Goal: Find contact information: Find contact information

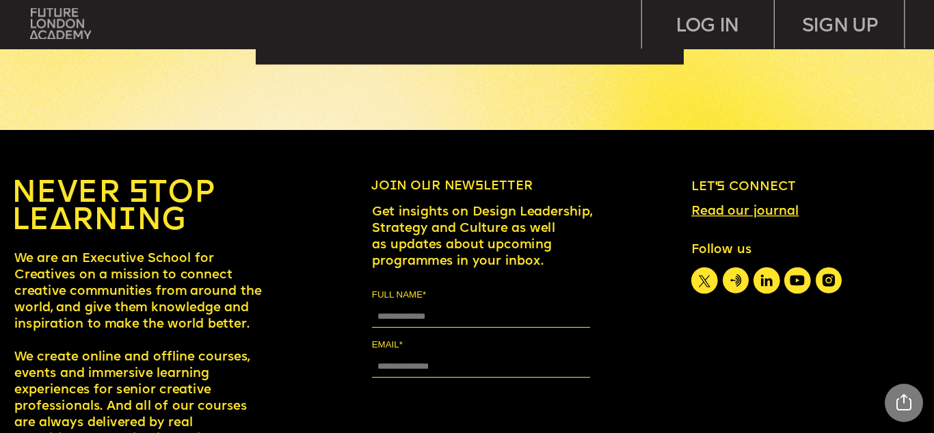
scroll to position [5928, 0]
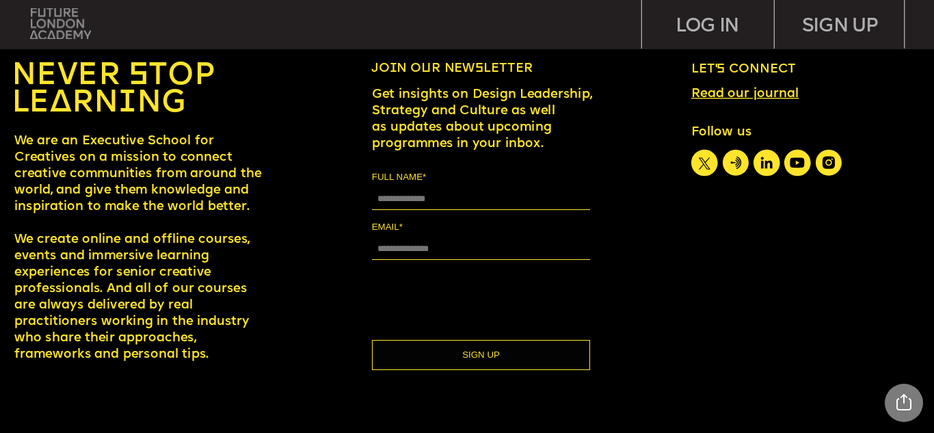
click at [72, 22] on img at bounding box center [60, 23] width 61 height 31
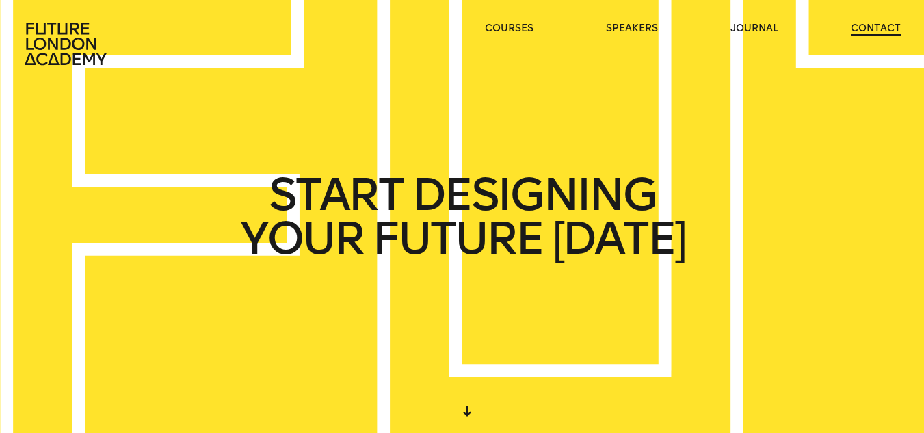
click at [878, 23] on link "contact" at bounding box center [876, 29] width 50 height 14
